Goal: Transaction & Acquisition: Book appointment/travel/reservation

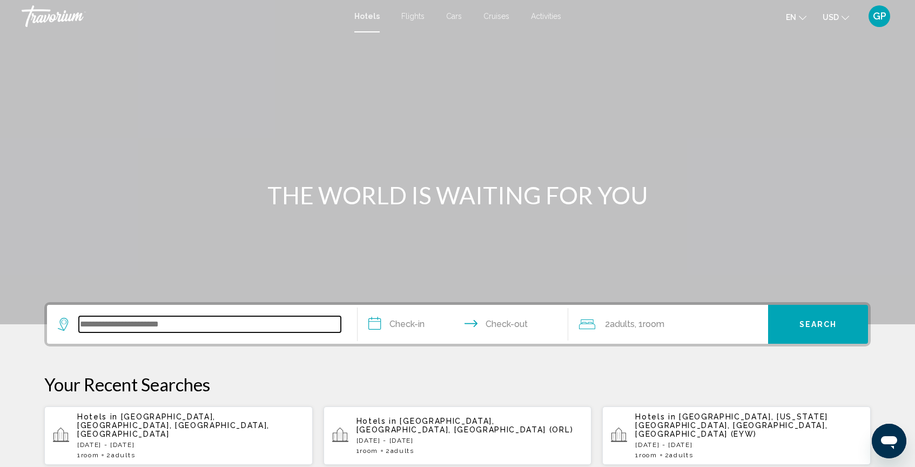
click at [90, 326] on input "Search widget" at bounding box center [210, 324] width 262 height 16
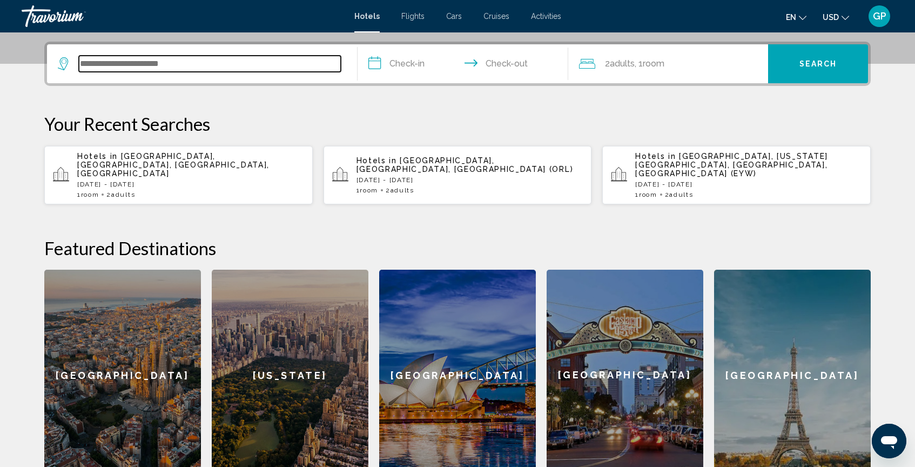
scroll to position [267, 0]
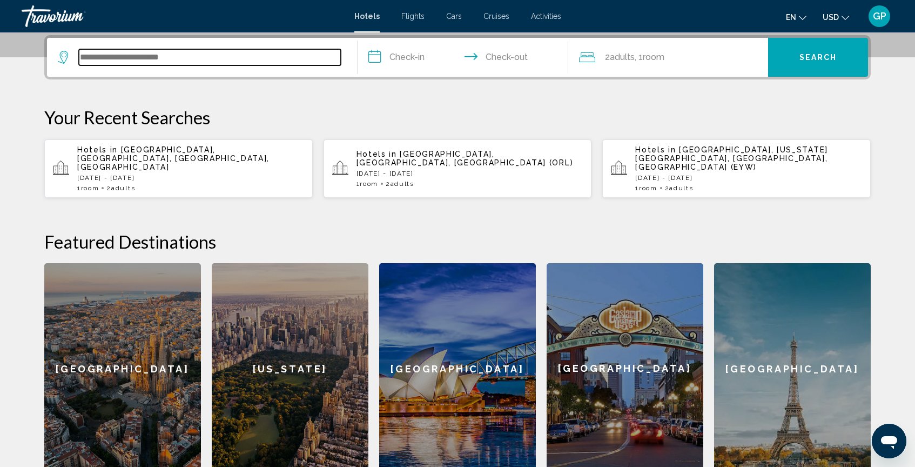
click at [103, 56] on input "Search widget" at bounding box center [210, 57] width 262 height 16
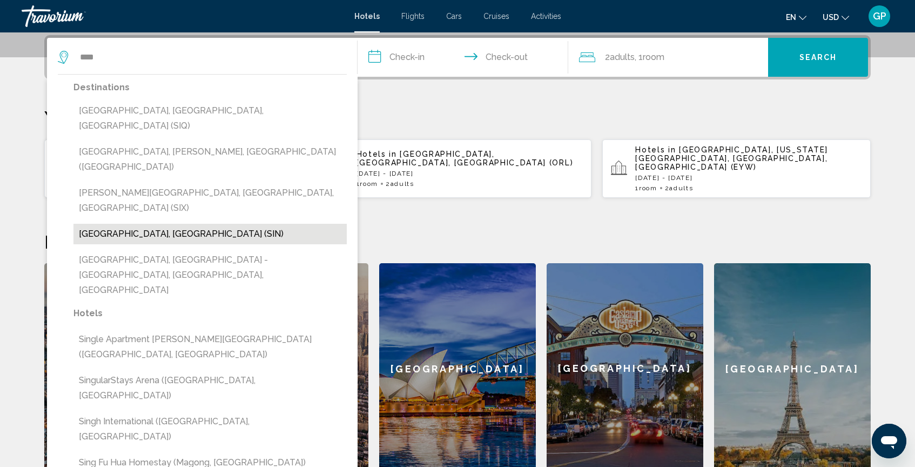
click at [124, 224] on button "[GEOGRAPHIC_DATA], [GEOGRAPHIC_DATA] (SIN)" at bounding box center [209, 234] width 273 height 21
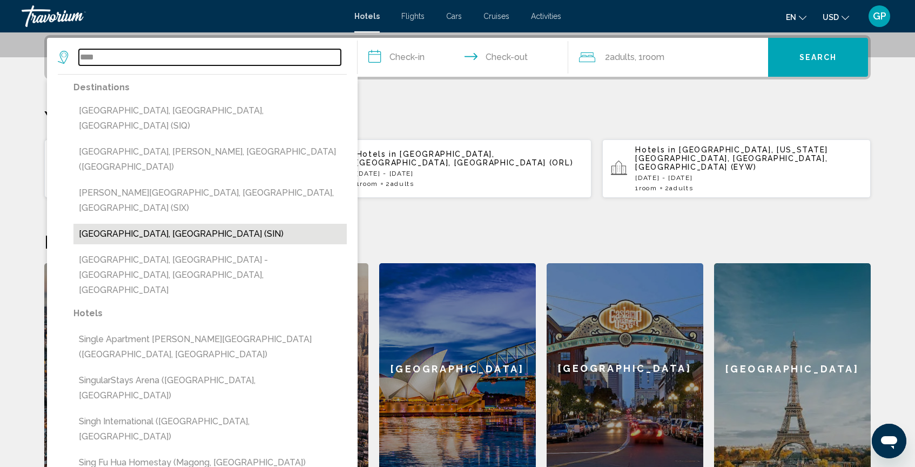
type input "**********"
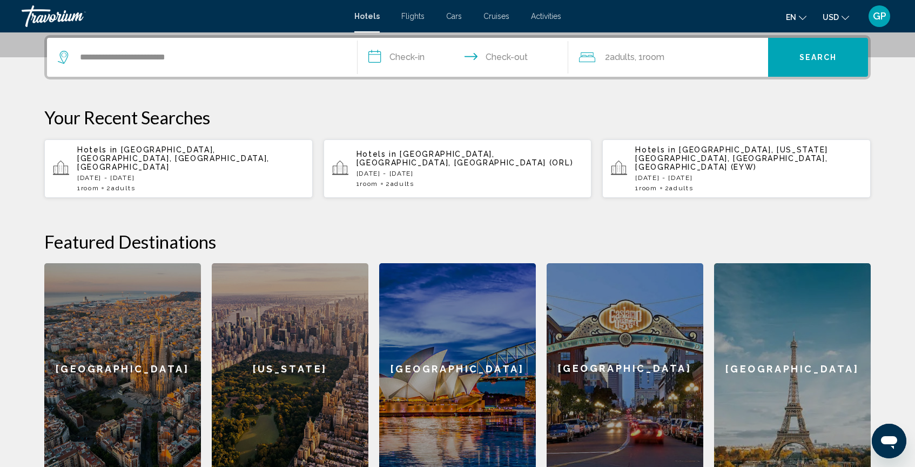
click at [376, 55] on input "**********" at bounding box center [465, 59] width 215 height 42
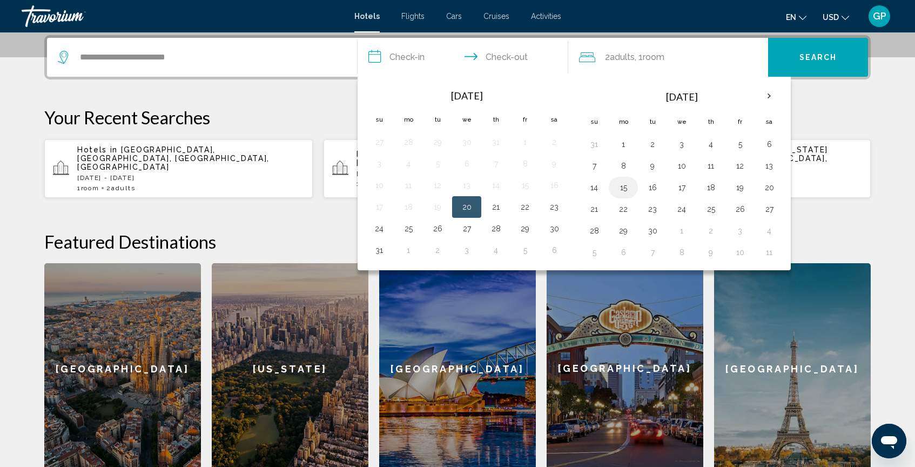
click at [621, 191] on button "15" at bounding box center [623, 187] width 17 height 15
click at [711, 187] on button "18" at bounding box center [710, 187] width 17 height 15
type input "**********"
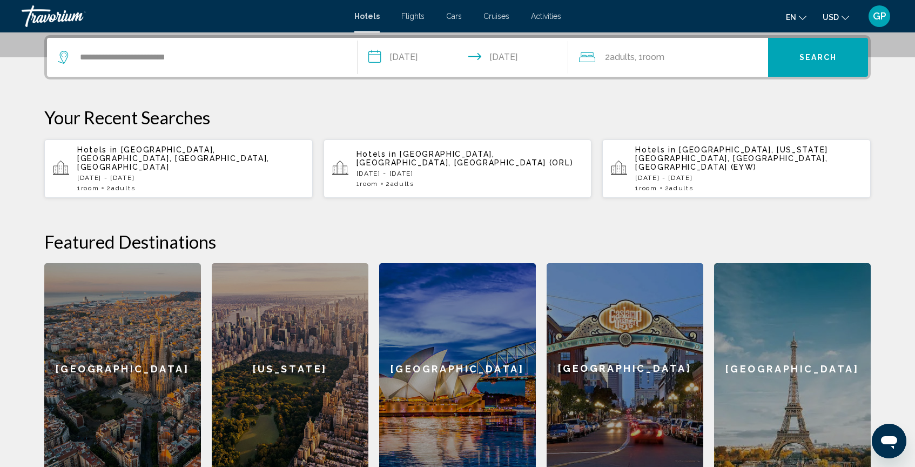
click at [793, 58] on button "Search" at bounding box center [818, 57] width 100 height 39
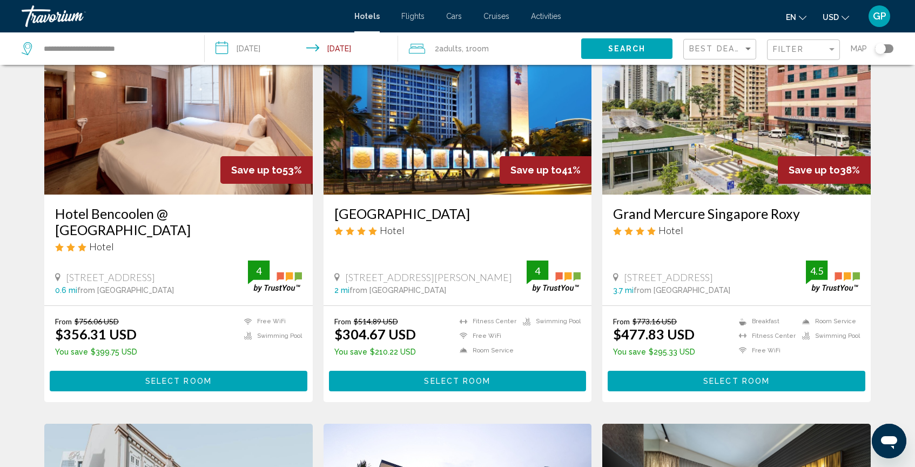
scroll to position [83, 0]
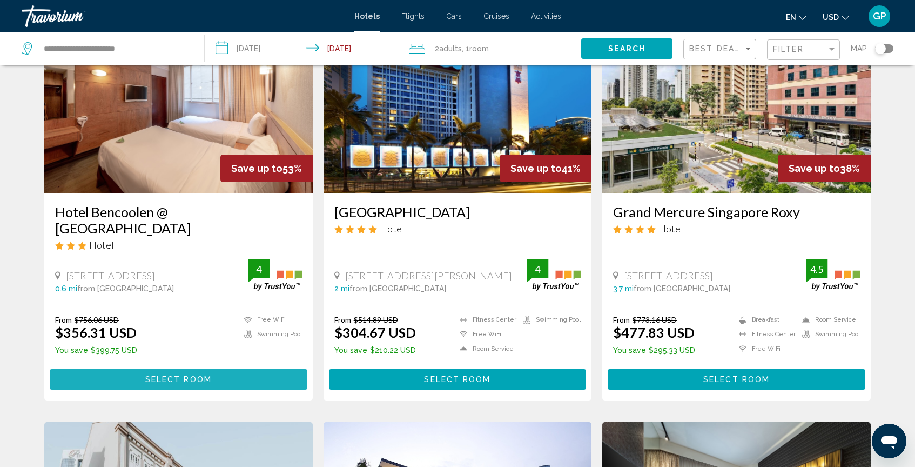
click at [185, 375] on span "Select Room" at bounding box center [178, 379] width 66 height 9
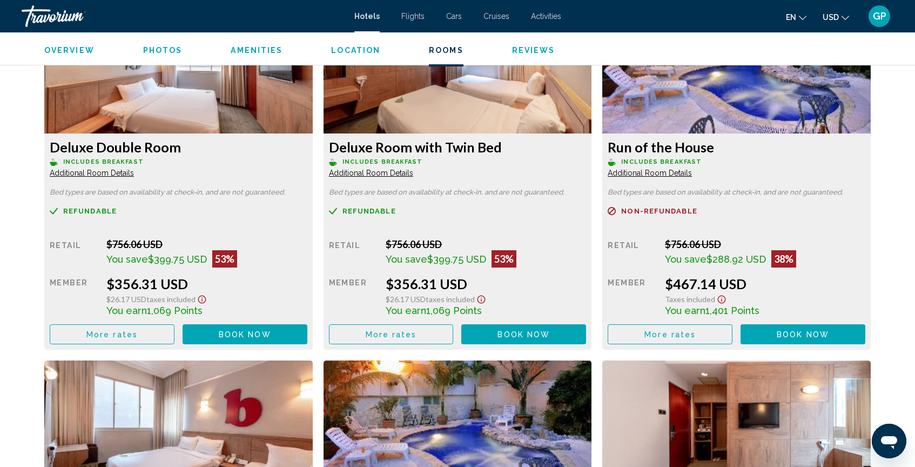
scroll to position [1521, 0]
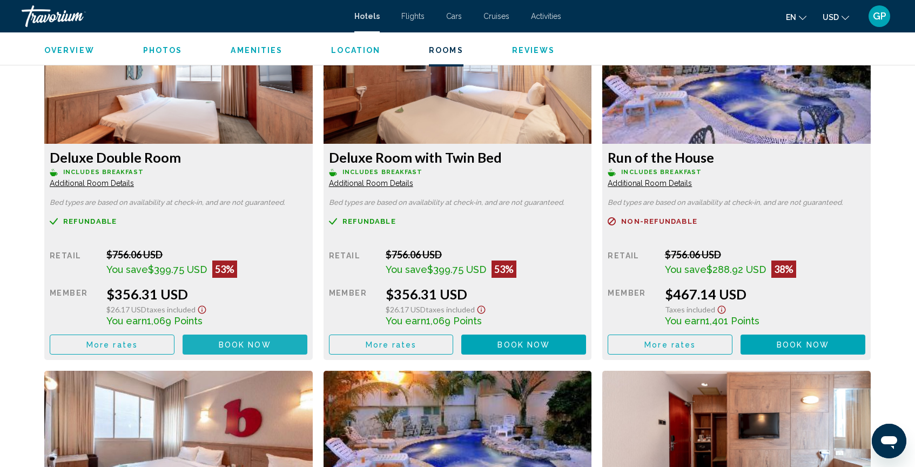
click at [240, 344] on span "Book now" at bounding box center [245, 344] width 52 height 9
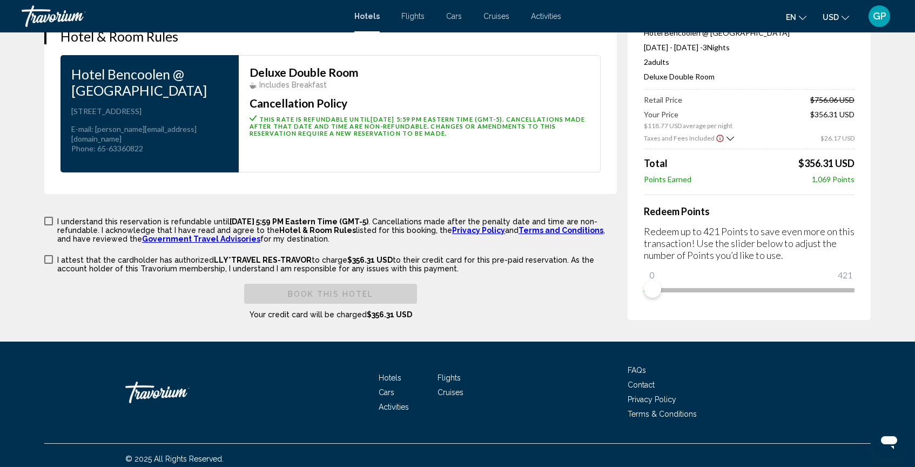
scroll to position [1521, 0]
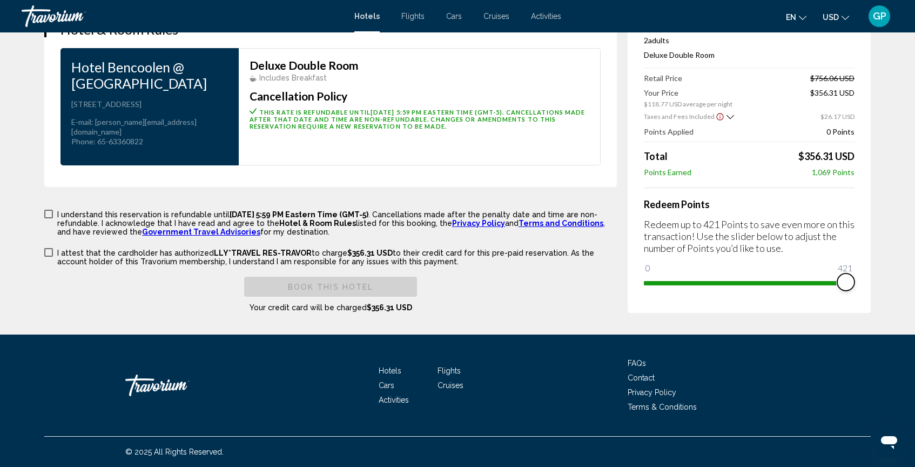
drag, startPoint x: 657, startPoint y: 280, endPoint x: 849, endPoint y: 299, distance: 192.7
click at [849, 299] on div "Price Summary Hotel Bencoolen @ [GEOGRAPHIC_DATA] [DATE] - [DATE] - 3 Night Nig…" at bounding box center [749, 135] width 243 height 355
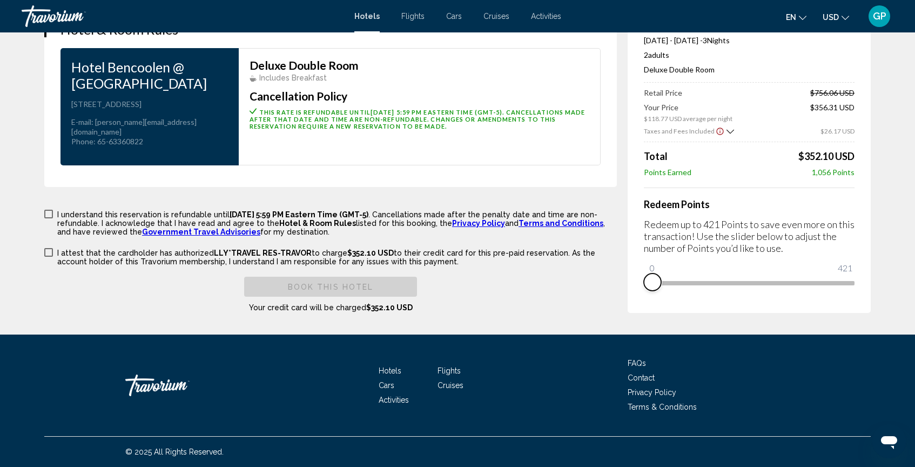
drag, startPoint x: 845, startPoint y: 280, endPoint x: 588, endPoint y: 287, distance: 257.8
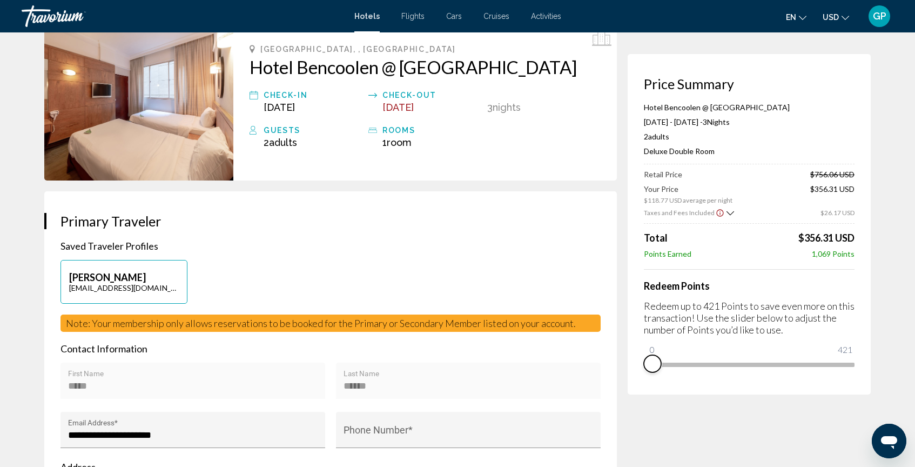
scroll to position [0, 0]
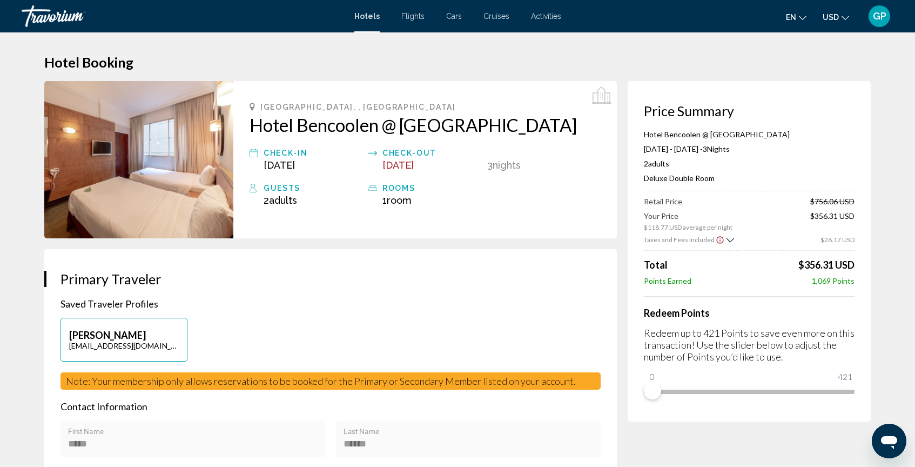
click at [879, 18] on span "GP" at bounding box center [880, 16] width 14 height 11
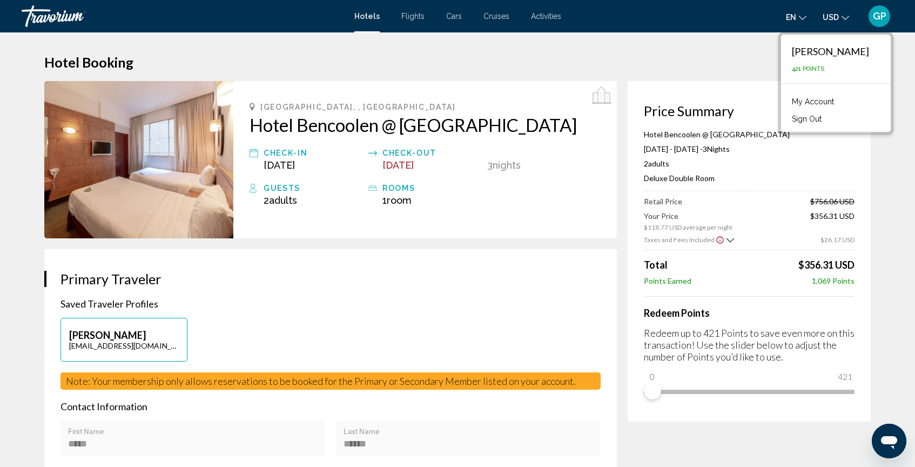
click at [831, 102] on link "My Account" at bounding box center [812, 102] width 53 height 14
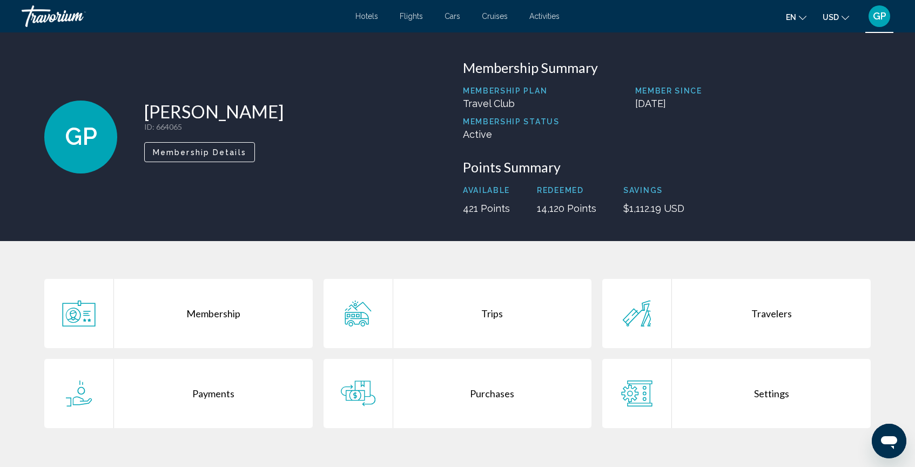
click at [501, 393] on div "Purchases" at bounding box center [492, 393] width 199 height 69
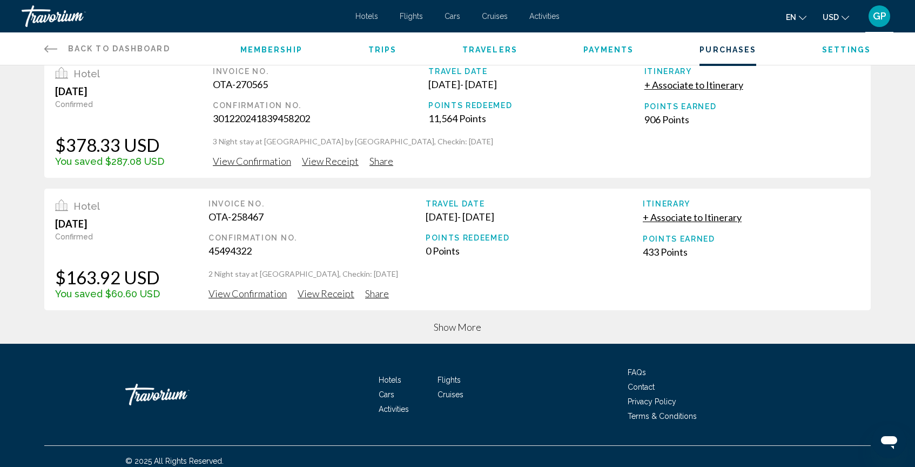
scroll to position [426, 0]
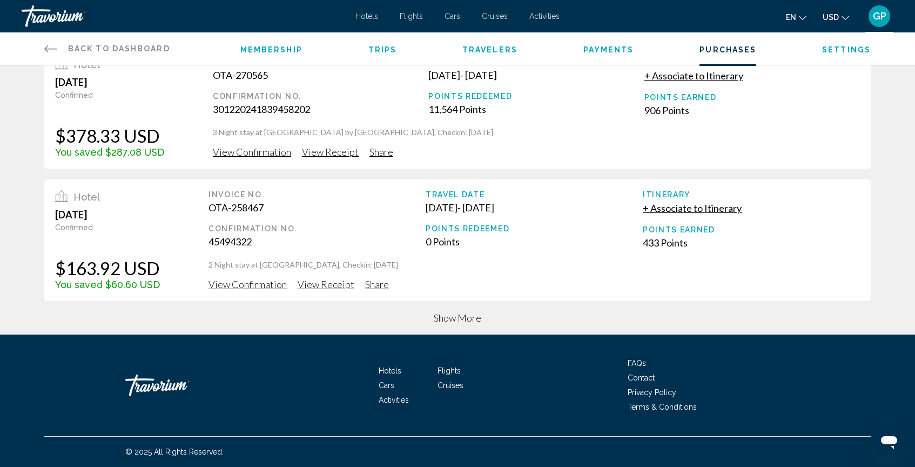
click at [648, 379] on span "Contact" at bounding box center [641, 377] width 27 height 9
